Goal: Task Accomplishment & Management: Manage account settings

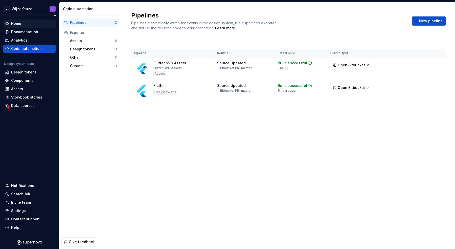
click at [16, 26] on div "Home" at bounding box center [16, 23] width 10 height 5
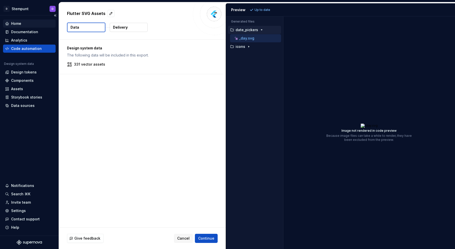
click at [22, 22] on div "Home" at bounding box center [29, 23] width 49 height 5
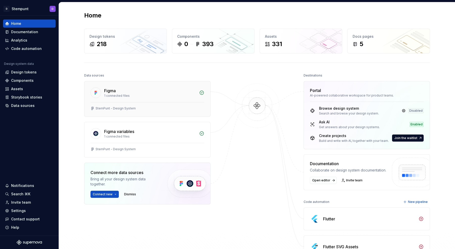
click at [131, 107] on div "StemPunt - Design System" at bounding box center [116, 108] width 40 height 4
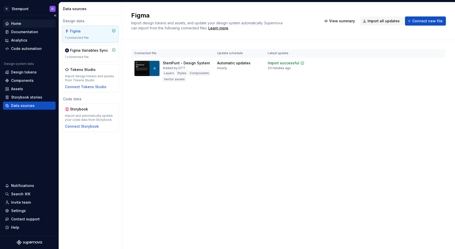
click at [32, 22] on div "Home" at bounding box center [29, 23] width 49 height 5
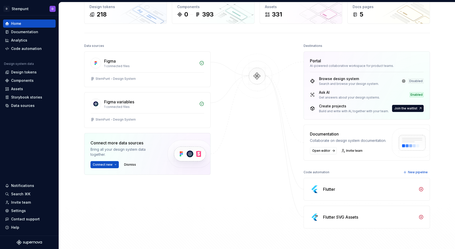
scroll to position [56, 0]
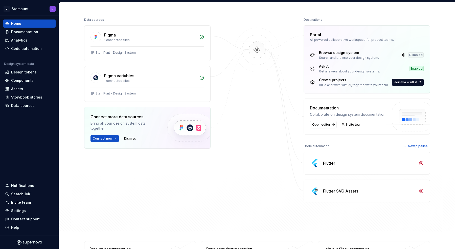
click at [394, 162] on div "Flutter" at bounding box center [369, 163] width 93 height 6
click at [31, 50] on div "Code automation" at bounding box center [26, 48] width 31 height 5
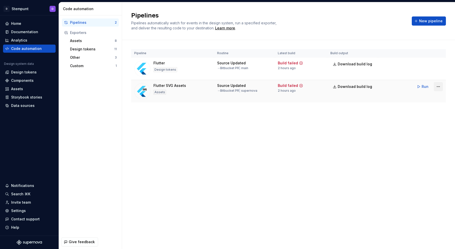
click at [439, 87] on html "D Stempunt D Home Documentation Analytics Code automation Design system data De…" at bounding box center [227, 124] width 455 height 249
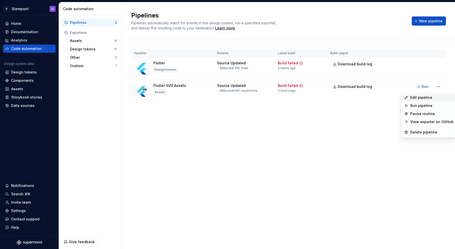
click at [420, 98] on div "Edit pipeline" at bounding box center [432, 97] width 43 height 5
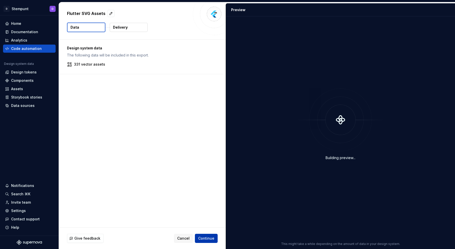
click at [204, 238] on span "Continue" at bounding box center [206, 237] width 16 height 5
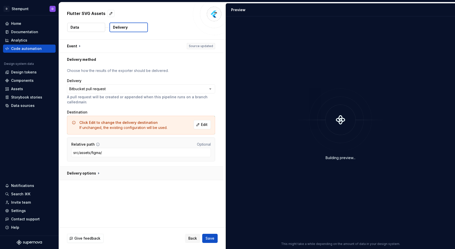
click at [92, 168] on button "button" at bounding box center [141, 172] width 164 height 13
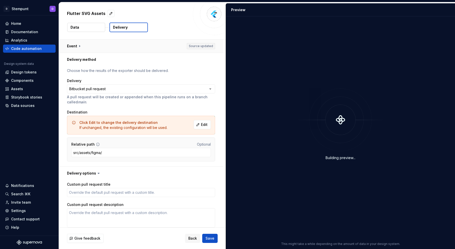
click at [205, 48] on button "button" at bounding box center [141, 45] width 164 height 13
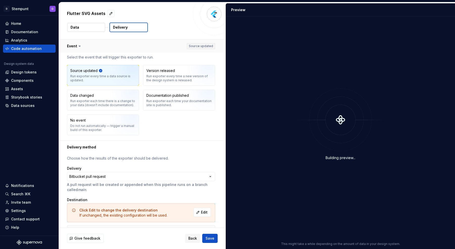
click at [172, 44] on button "button" at bounding box center [141, 45] width 164 height 13
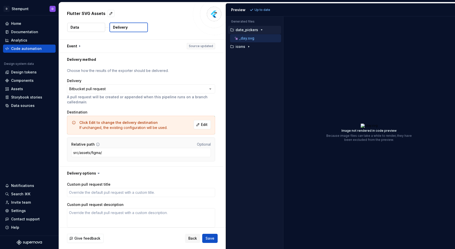
type textarea "*"
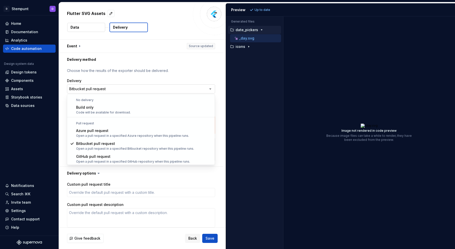
click at [132, 89] on html "**********" at bounding box center [227, 124] width 455 height 249
select select "*********"
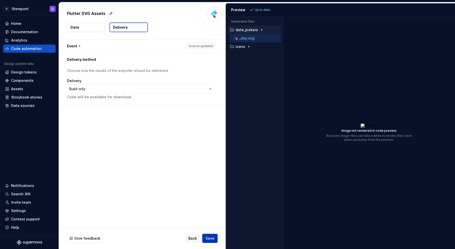
click at [206, 239] on span "Save" at bounding box center [210, 237] width 9 height 5
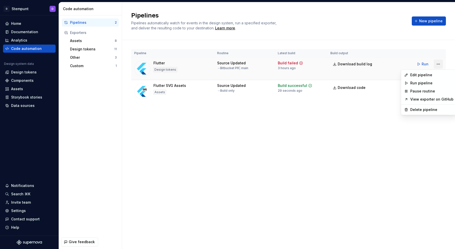
click at [441, 66] on html "D Stempunt D Home Documentation Analytics Code automation Design system data De…" at bounding box center [227, 124] width 455 height 249
click at [426, 76] on div "Edit pipeline" at bounding box center [432, 74] width 43 height 5
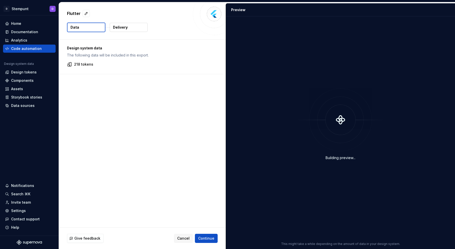
click at [131, 31] on button "Delivery" at bounding box center [129, 27] width 38 height 9
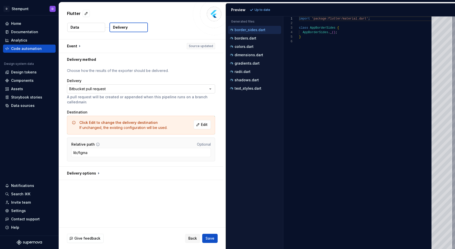
click at [184, 88] on html "**********" at bounding box center [227, 124] width 455 height 249
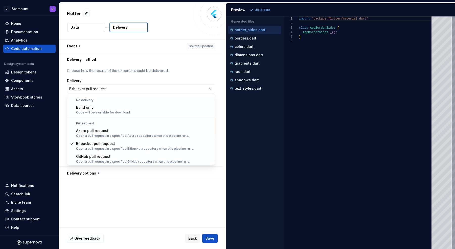
click at [169, 103] on div "No delivery Build only Code will be available for download." at bounding box center [141, 107] width 148 height 20
select select "*********"
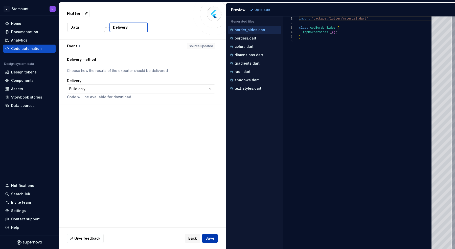
click at [212, 241] on button "Save" at bounding box center [209, 237] width 15 height 9
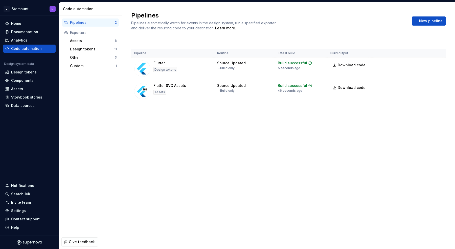
click at [313, 110] on div "Pipeline Routine Latest build Build output Flutter Design tokens Source Updated…" at bounding box center [288, 80] width 315 height 81
click at [348, 90] on span "Download code" at bounding box center [352, 87] width 28 height 5
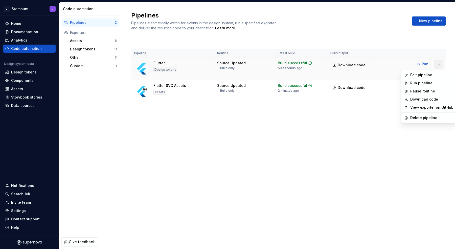
click at [436, 65] on html "D Stempunt D Home Documentation Analytics Code automation Design system data De…" at bounding box center [227, 124] width 455 height 249
click at [372, 91] on html "D Stempunt D Home Documentation Analytics Code automation Design system data De…" at bounding box center [227, 124] width 455 height 249
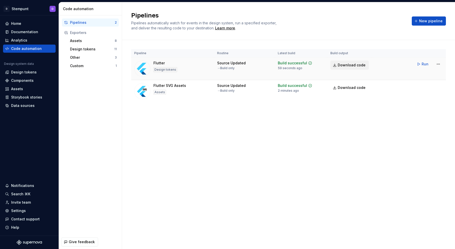
click at [358, 67] on span "Download code" at bounding box center [352, 64] width 28 height 5
click at [34, 20] on div "Home" at bounding box center [29, 23] width 53 height 8
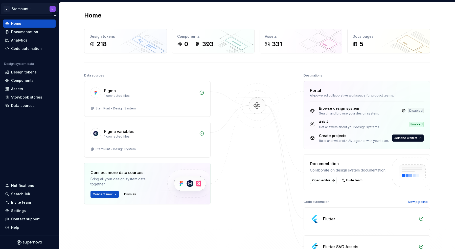
click at [36, 10] on html "D Stempunt D Home Documentation Analytics Code automation Design system data De…" at bounding box center [227, 124] width 455 height 249
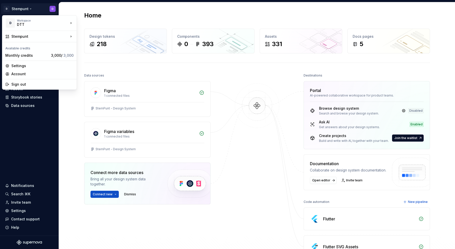
click at [22, 7] on html "D Stempunt D Home Documentation Analytics Code automation Design system data De…" at bounding box center [227, 124] width 455 height 249
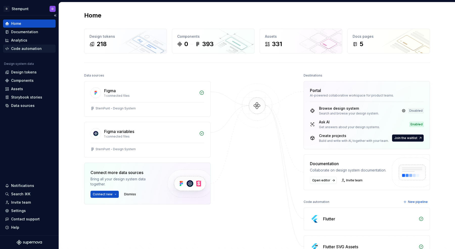
click at [36, 52] on div "Code automation" at bounding box center [29, 49] width 53 height 8
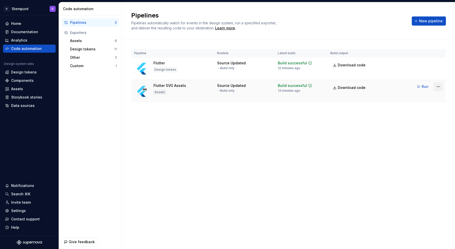
click at [439, 87] on html "D Stempunt D Home Documentation Analytics Code automation Design system data De…" at bounding box center [227, 124] width 455 height 249
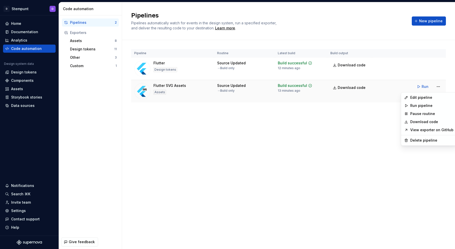
click at [177, 88] on html "D Stempunt D Home Documentation Analytics Code automation Design system data De…" at bounding box center [227, 124] width 455 height 249
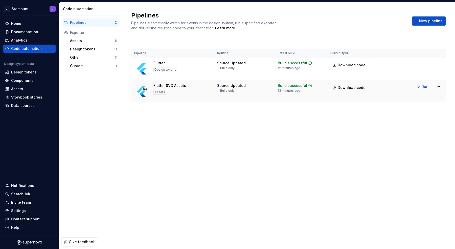
click at [143, 96] on img at bounding box center [142, 91] width 16 height 16
click at [30, 79] on div "Components" at bounding box center [22, 80] width 23 height 5
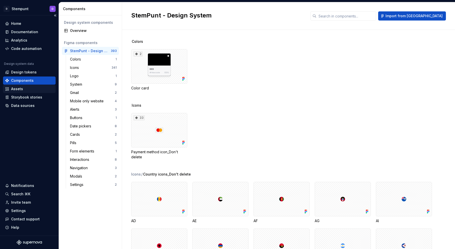
click at [13, 89] on div "Assets" at bounding box center [17, 88] width 12 height 5
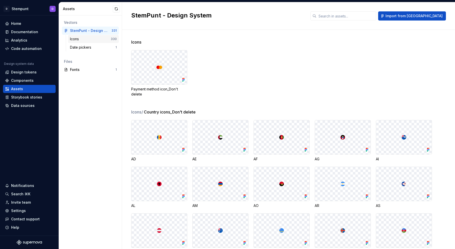
click at [95, 39] on div "Icons" at bounding box center [90, 38] width 41 height 5
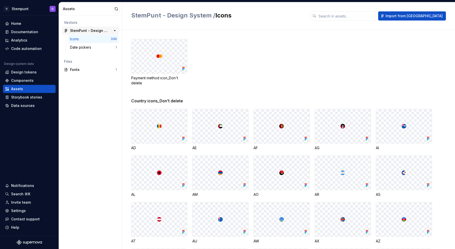
click at [88, 32] on div "StemPunt - Design System" at bounding box center [89, 30] width 38 height 5
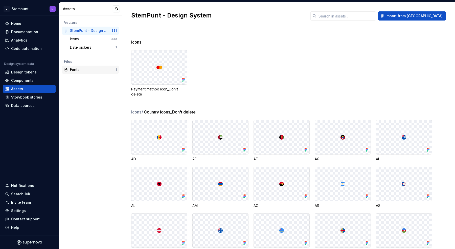
click at [98, 70] on div "Fonts" at bounding box center [93, 69] width 46 height 5
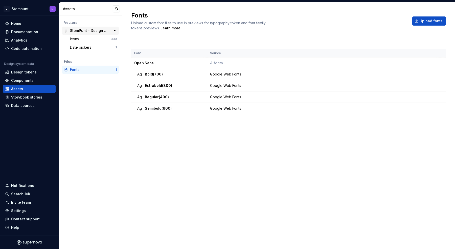
click at [91, 31] on div "StemPunt - Design System" at bounding box center [89, 30] width 38 height 5
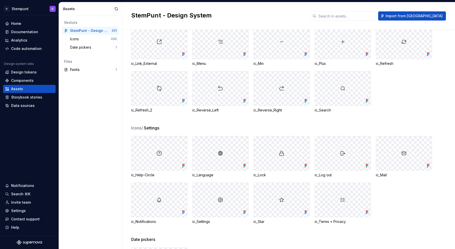
scroll to position [3185, 0]
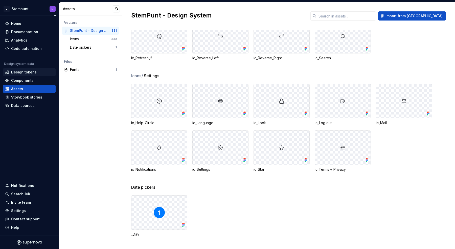
click at [38, 75] on div "Design tokens" at bounding box center [29, 72] width 53 height 8
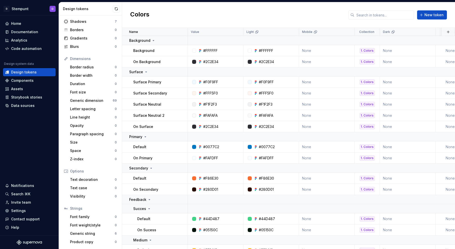
click at [206, 11] on div "Colors New token" at bounding box center [288, 15] width 333 height 26
click at [185, 16] on div "Colors New token" at bounding box center [288, 15] width 333 height 26
click at [239, 15] on div "Colors New token" at bounding box center [288, 15] width 333 height 26
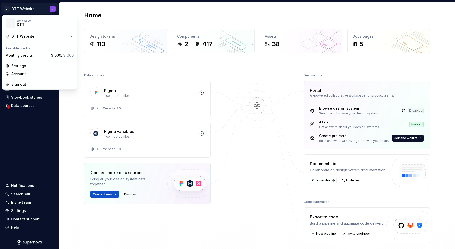
click at [26, 11] on html "D DTT Website D Home Documentation Analytics Code automation Design system data…" at bounding box center [227, 124] width 455 height 249
click at [92, 30] on div "DTT website" at bounding box center [101, 30] width 33 height 5
